Goal: Task Accomplishment & Management: Manage account settings

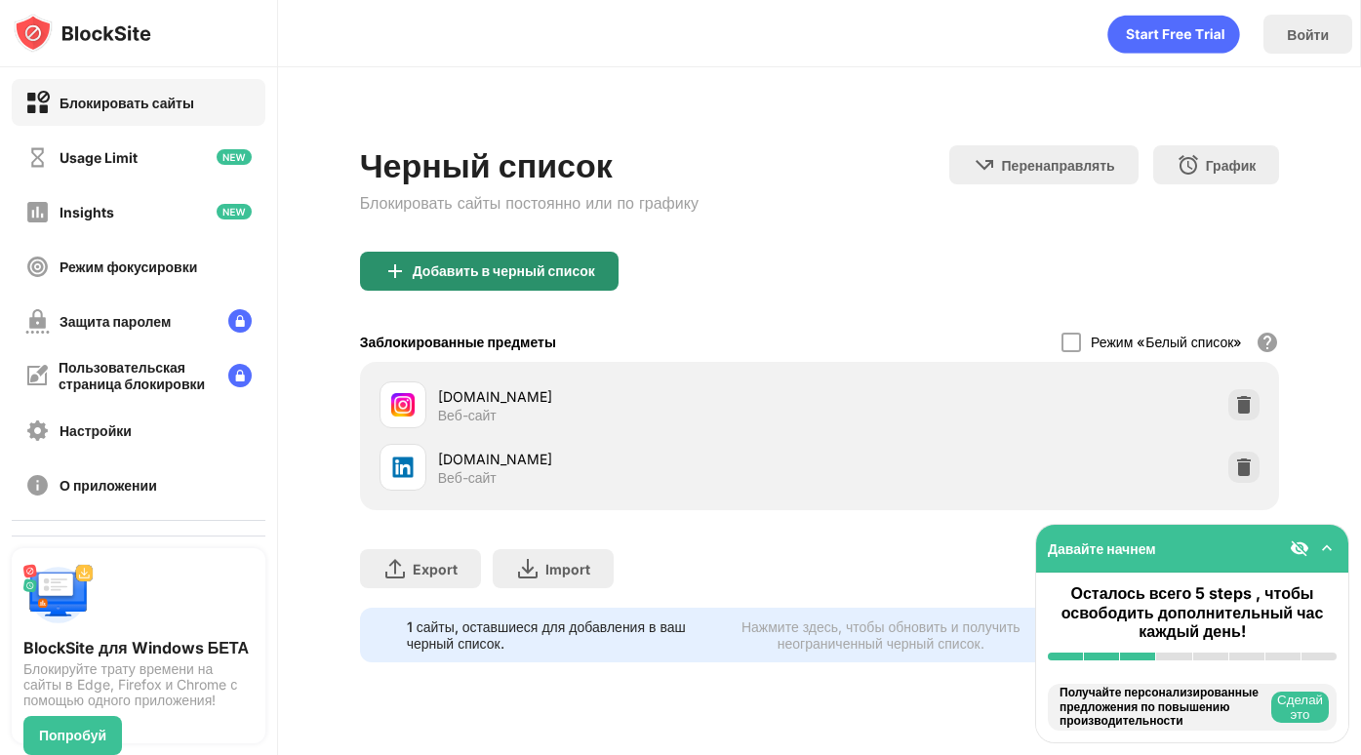
click at [603, 280] on div "Добавить в черный список" at bounding box center [489, 271] width 259 height 39
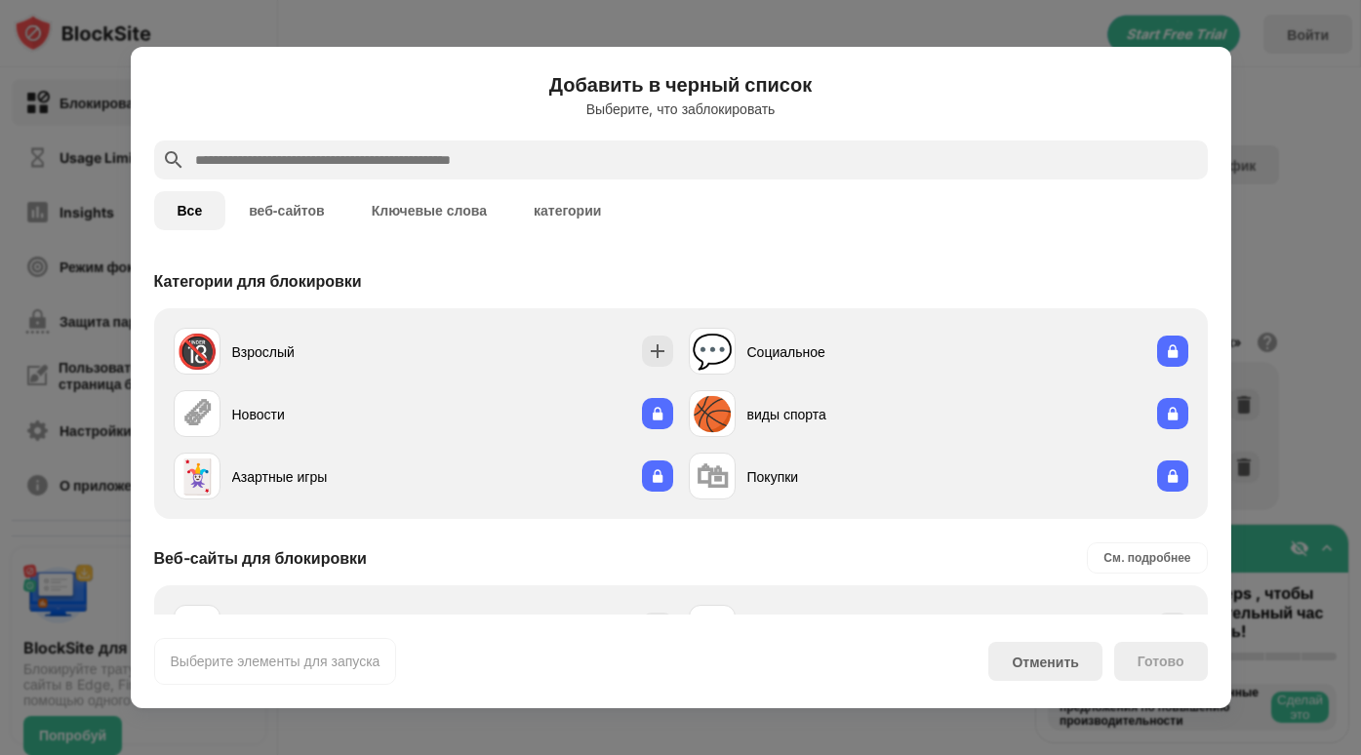
click at [551, 170] on input "text" at bounding box center [696, 159] width 1007 height 23
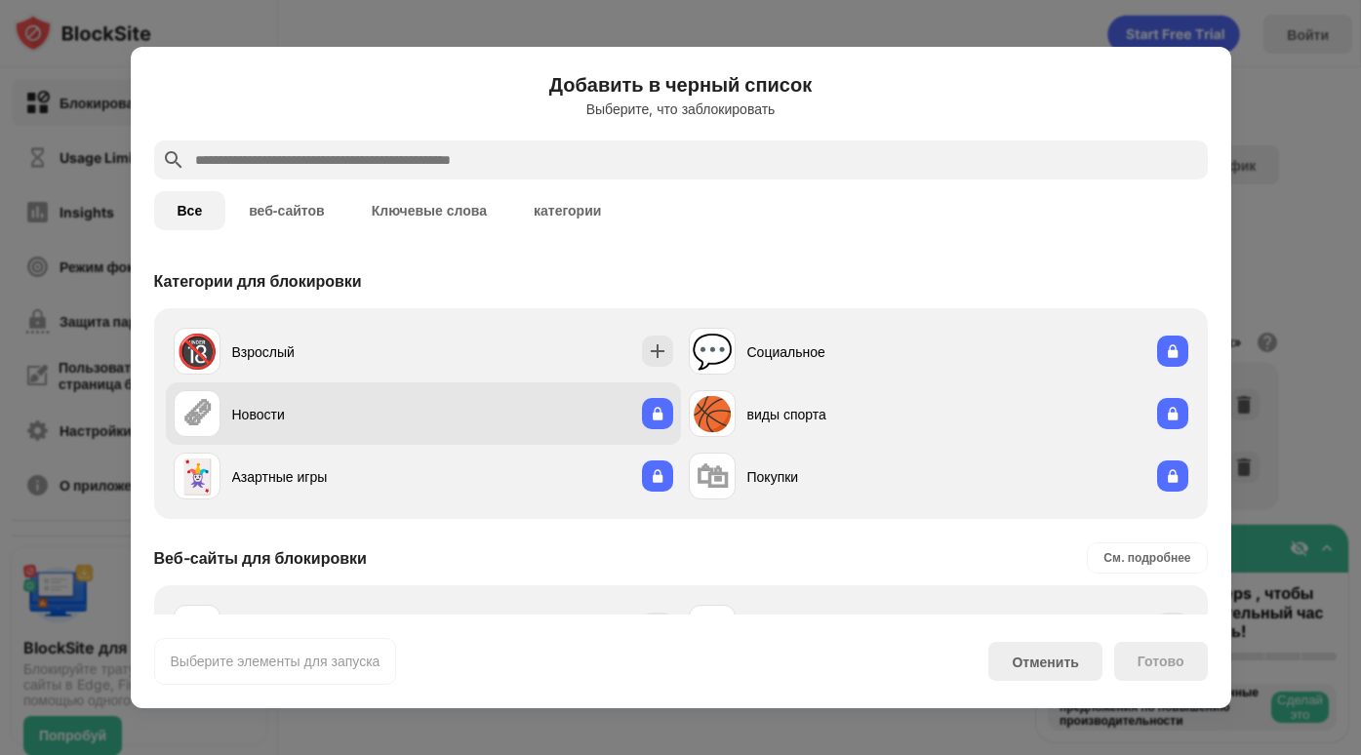
click at [264, 414] on div "Новости" at bounding box center [327, 414] width 191 height 20
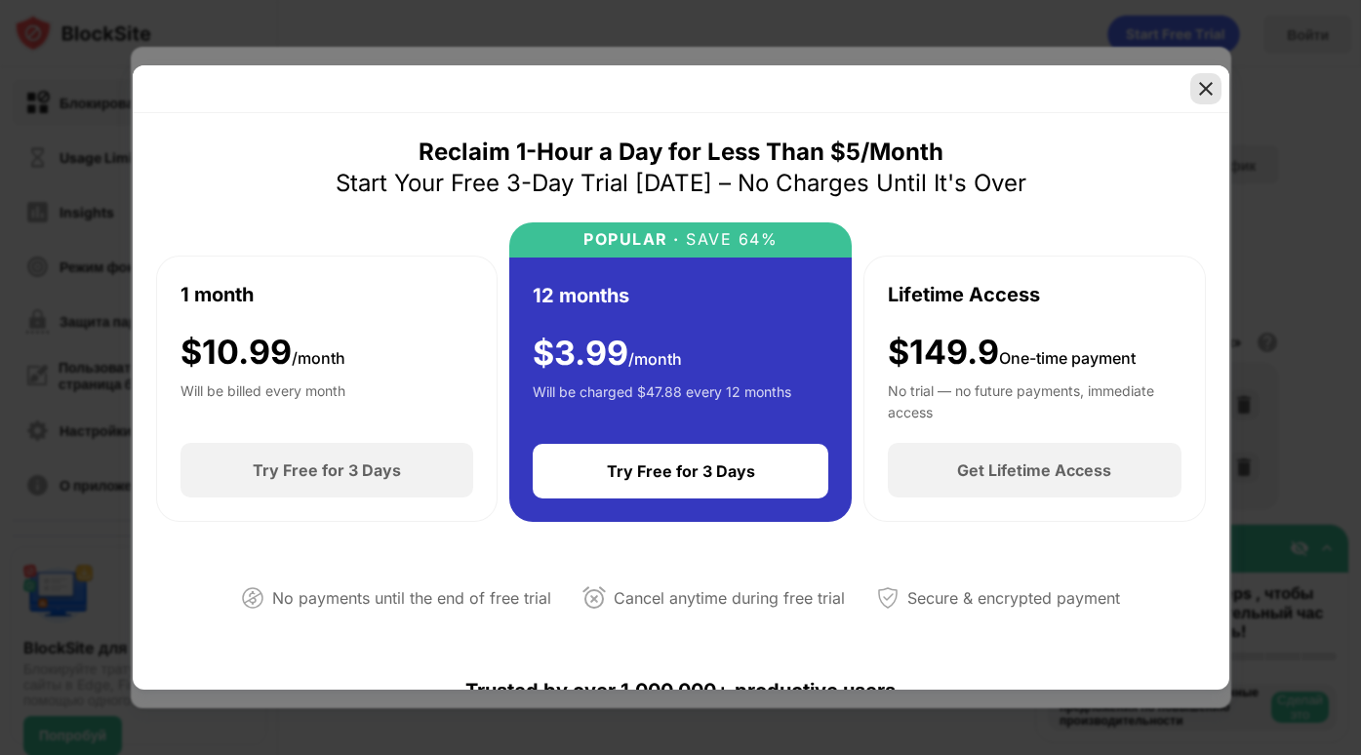
click at [1213, 83] on img at bounding box center [1207, 89] width 20 height 20
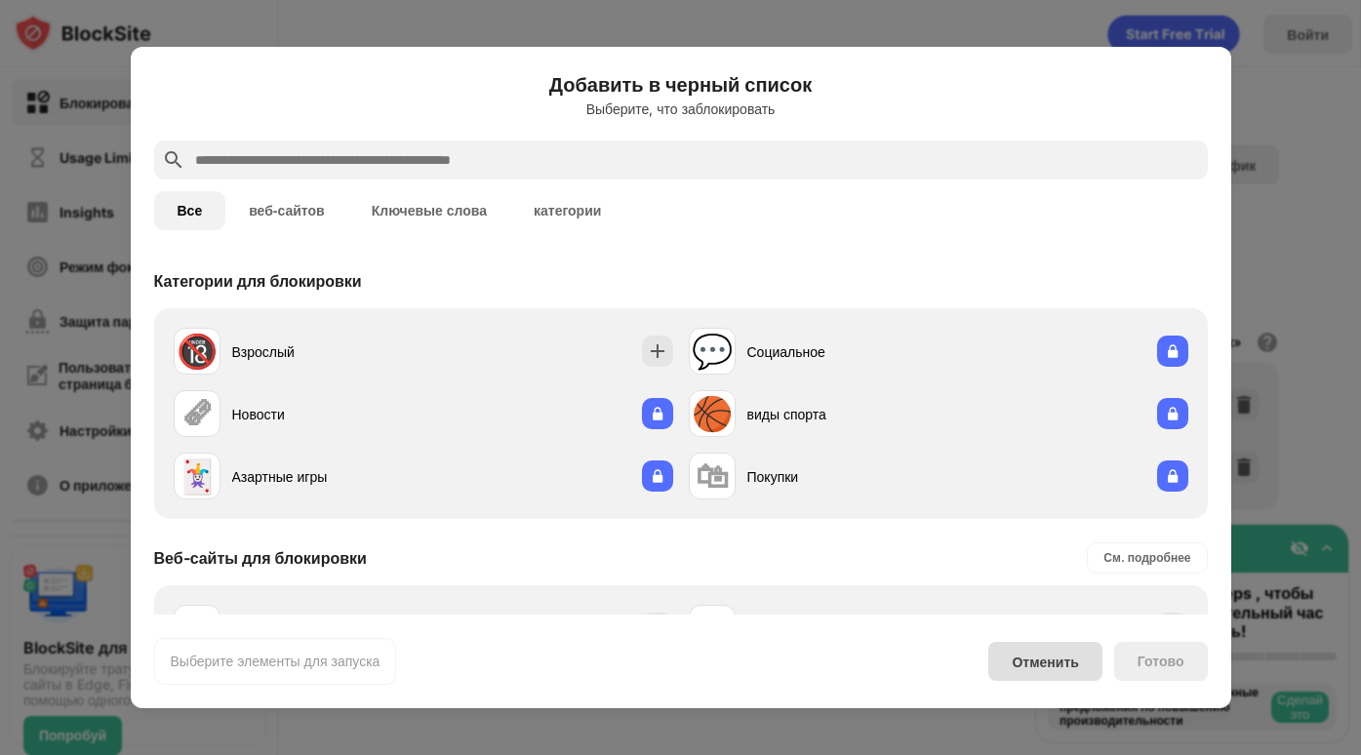
click at [1065, 658] on div "Отменить" at bounding box center [1045, 662] width 66 height 17
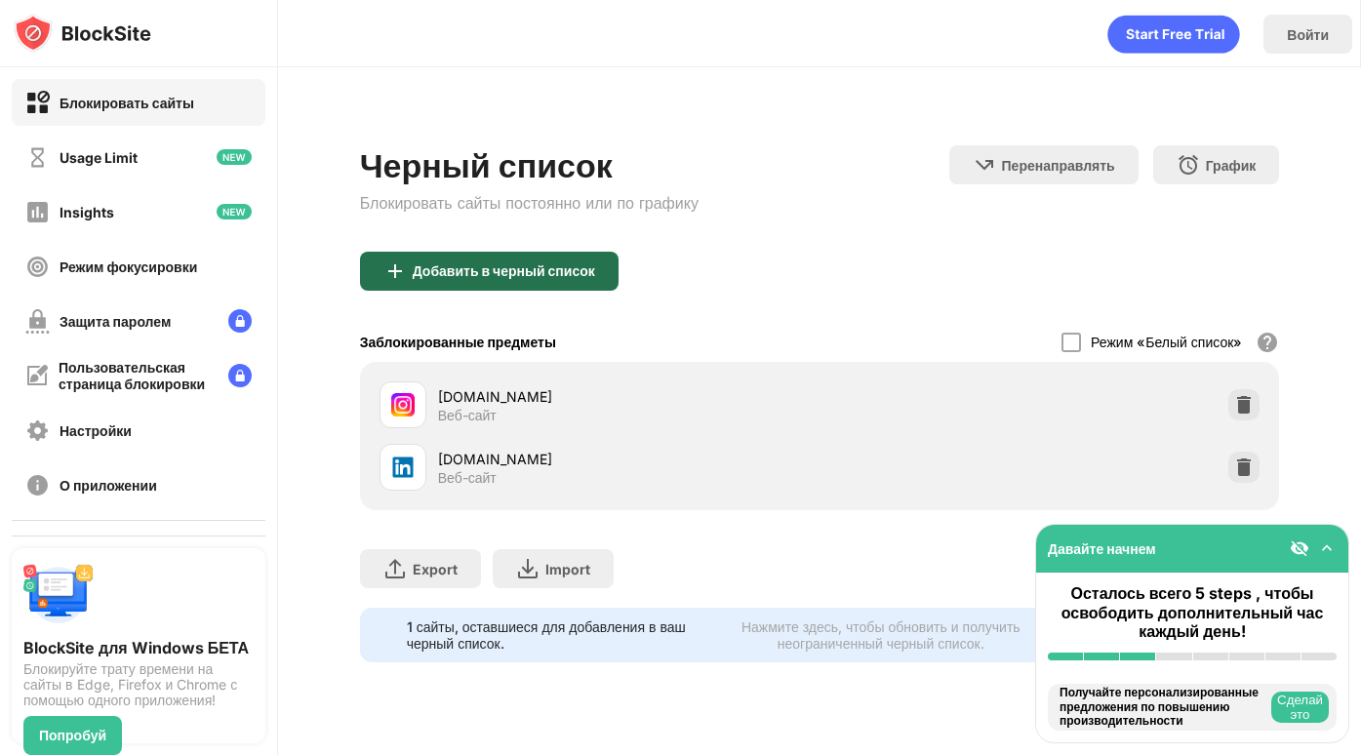
click at [521, 277] on div "Добавить в черный список" at bounding box center [504, 272] width 183 height 16
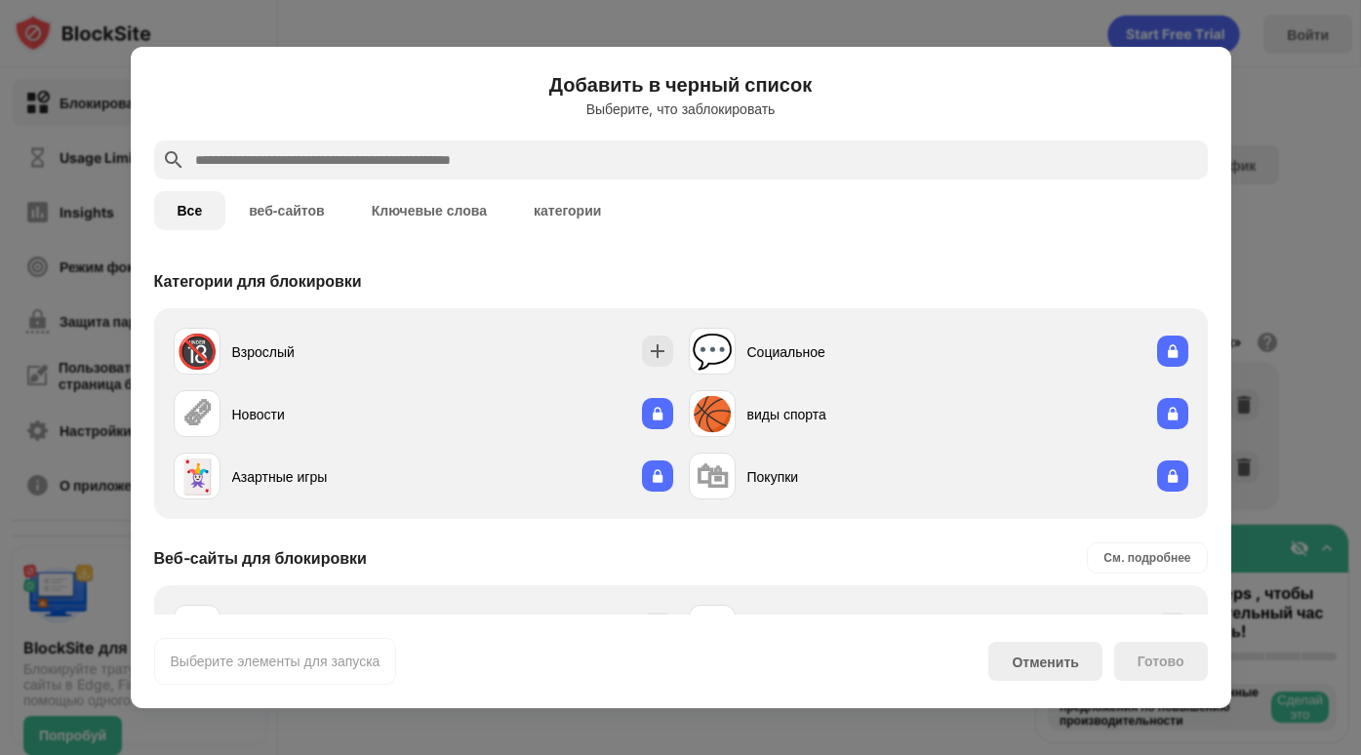
click at [411, 183] on div "Все веб-сайтов Ключевые слова категории" at bounding box center [681, 211] width 1054 height 62
click at [410, 183] on div "Все веб-сайтов Ключевые слова категории" at bounding box center [681, 211] width 1054 height 62
click at [420, 155] on input "text" at bounding box center [696, 159] width 1007 height 23
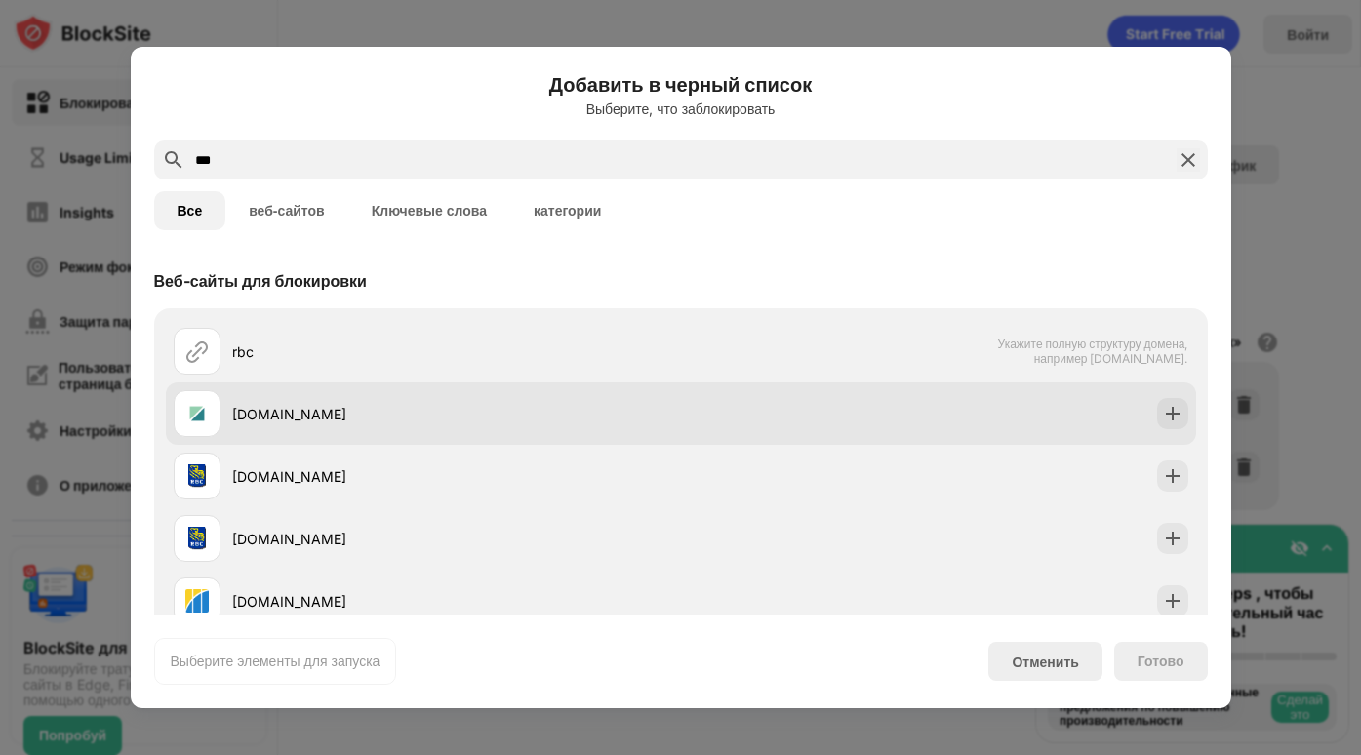
type input "***"
click at [372, 391] on div "[DOMAIN_NAME]" at bounding box center [428, 413] width 508 height 47
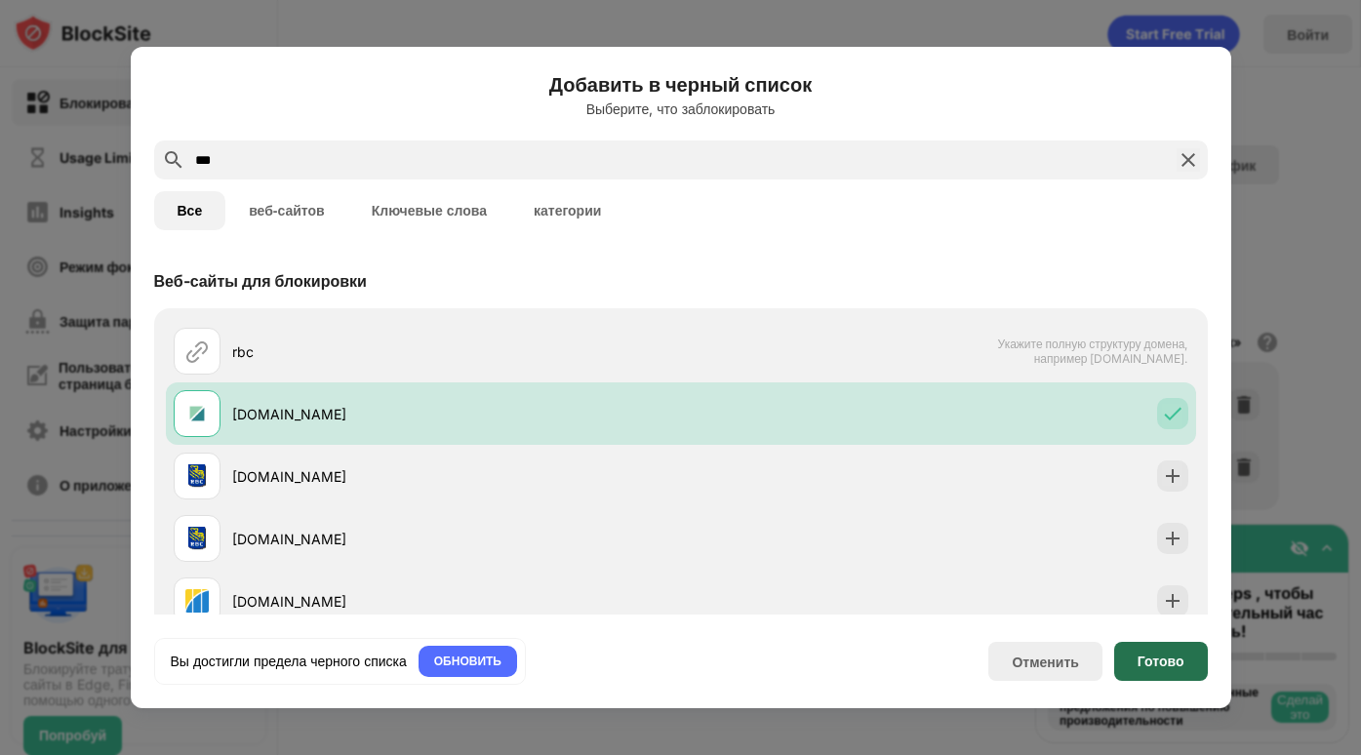
click at [1152, 649] on div "Готово" at bounding box center [1162, 661] width 94 height 39
